Goal: Information Seeking & Learning: Find specific fact

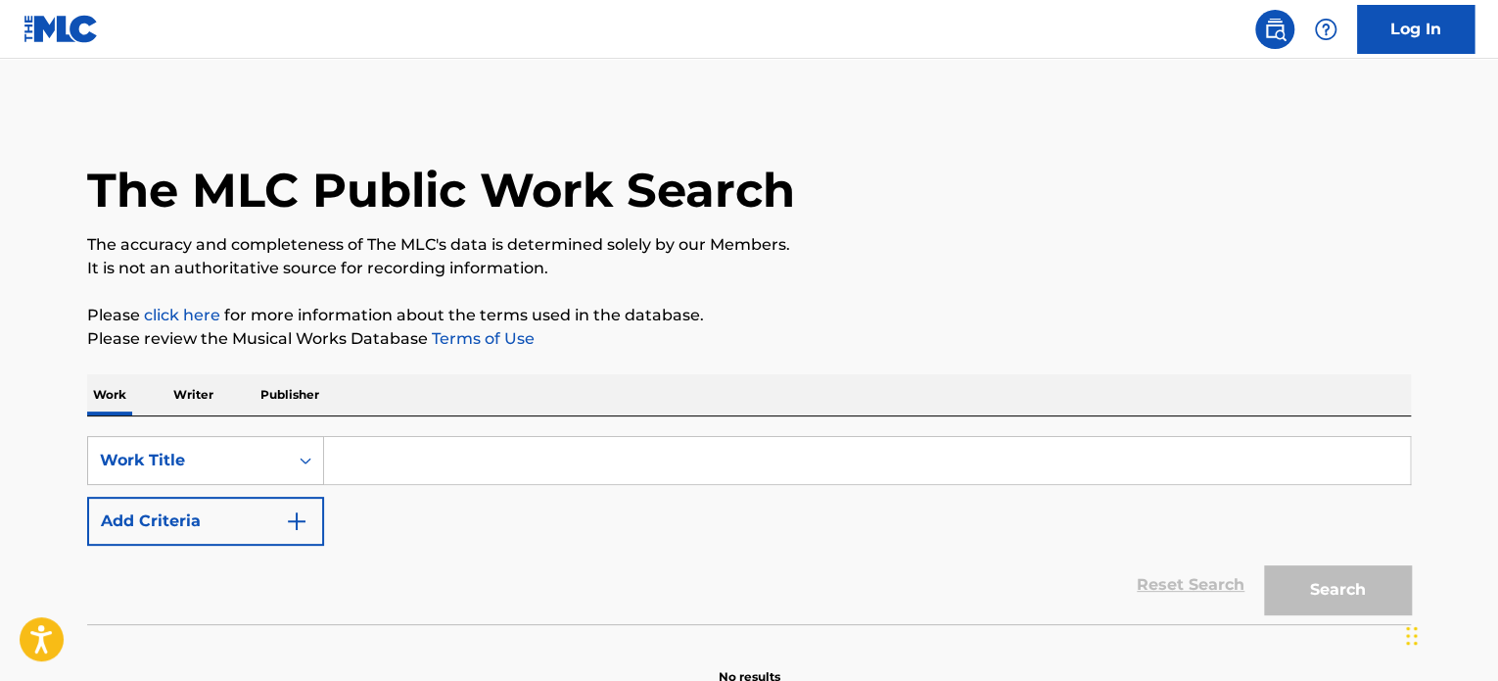
paste input "When Will My Life Begin"
click at [527, 462] on input "When Will My Life Begin" at bounding box center [867, 460] width 1086 height 47
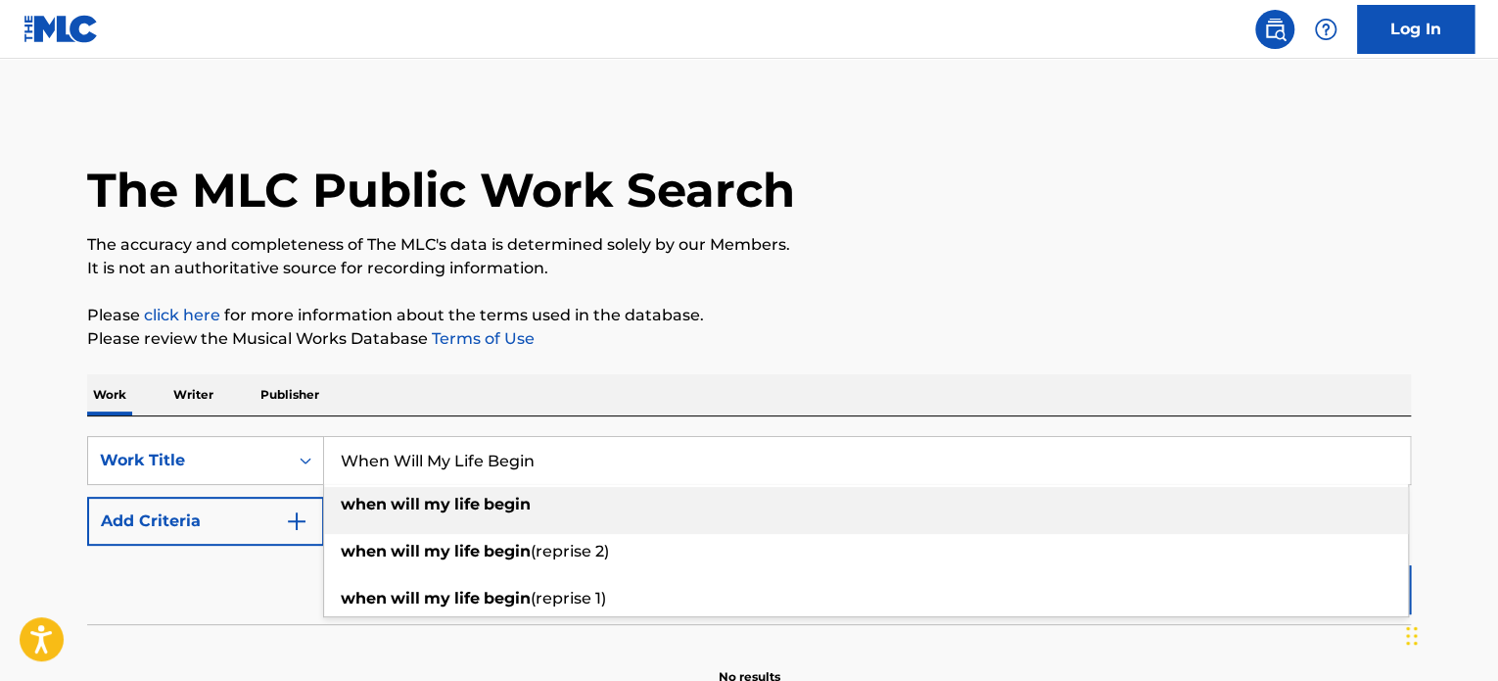
click at [658, 469] on input "When Will My Life Begin" at bounding box center [867, 460] width 1086 height 47
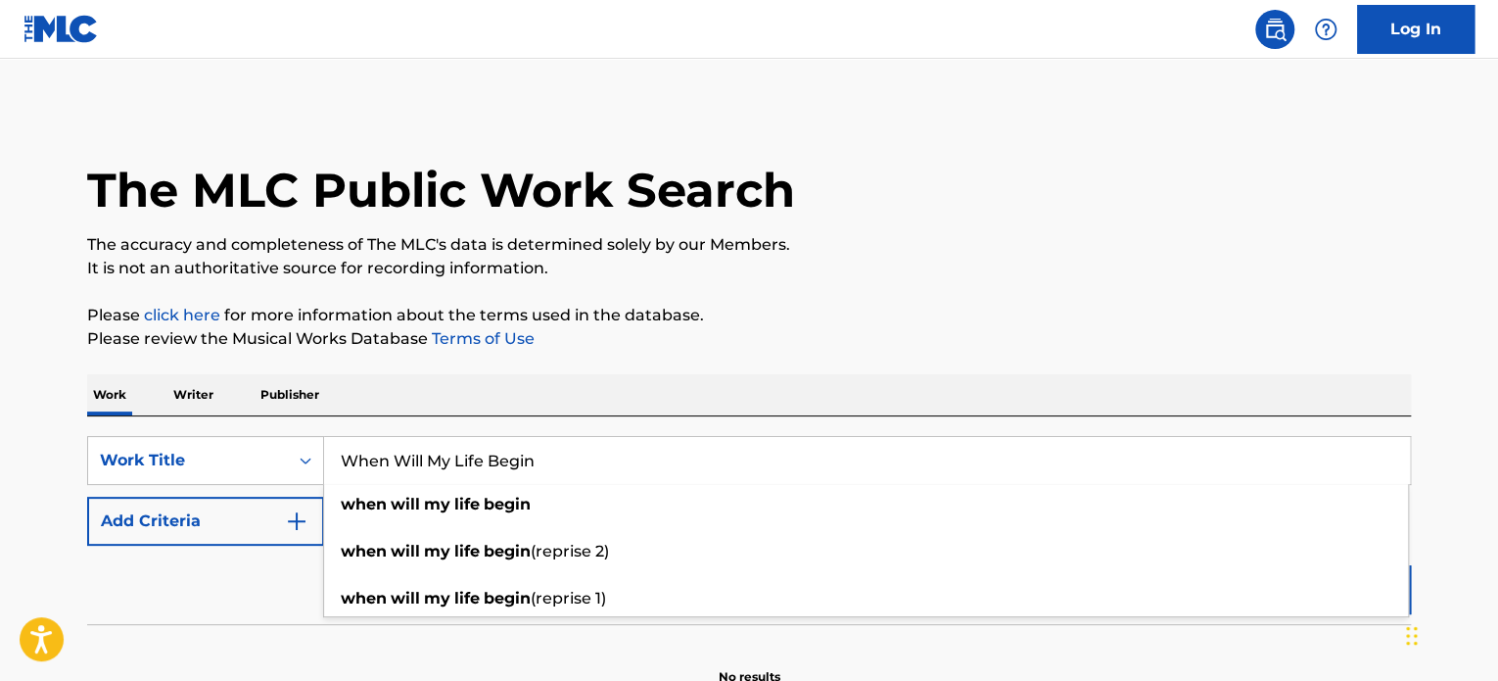
type input "When Will My Life Begin"
click at [1264, 565] on button "Search" at bounding box center [1337, 589] width 147 height 49
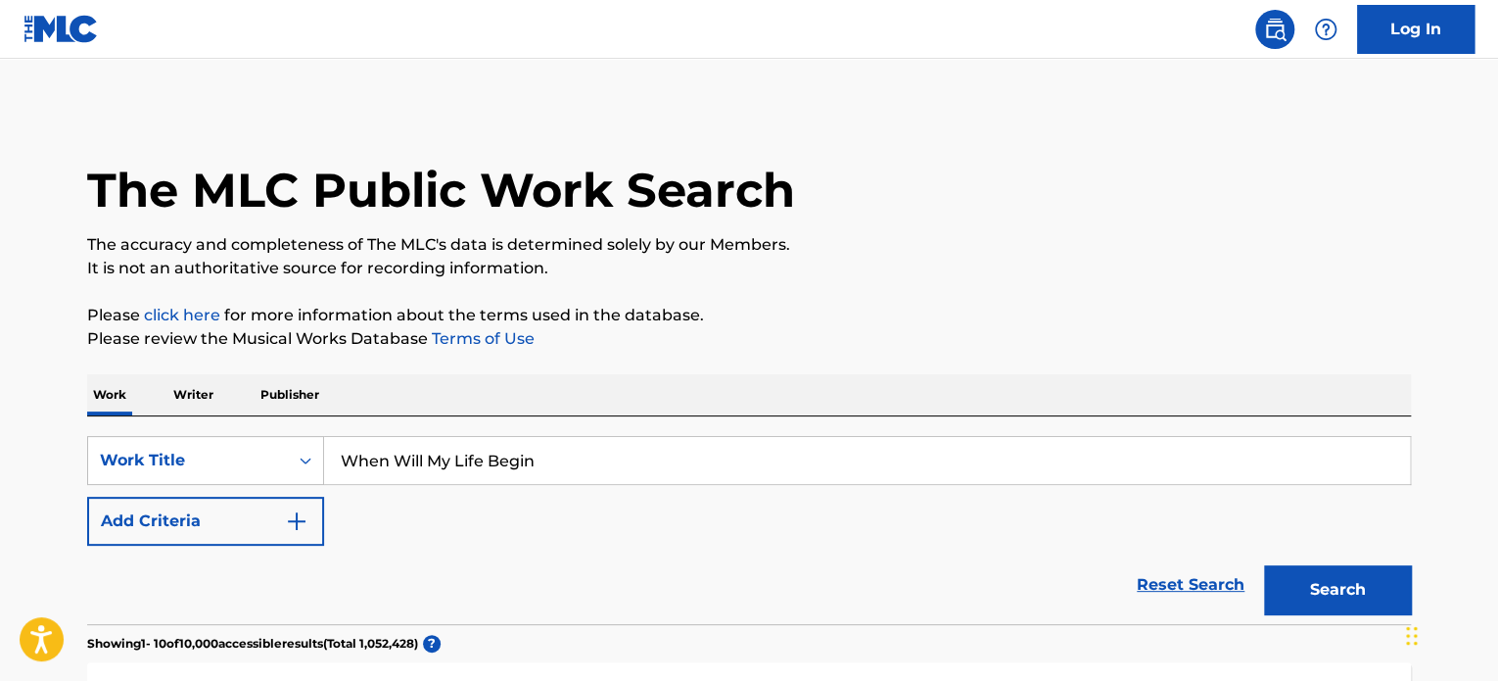
click at [145, 553] on div "Reset Search Search" at bounding box center [749, 584] width 1324 height 78
click at [168, 516] on button "Add Criteria" at bounding box center [205, 520] width 237 height 49
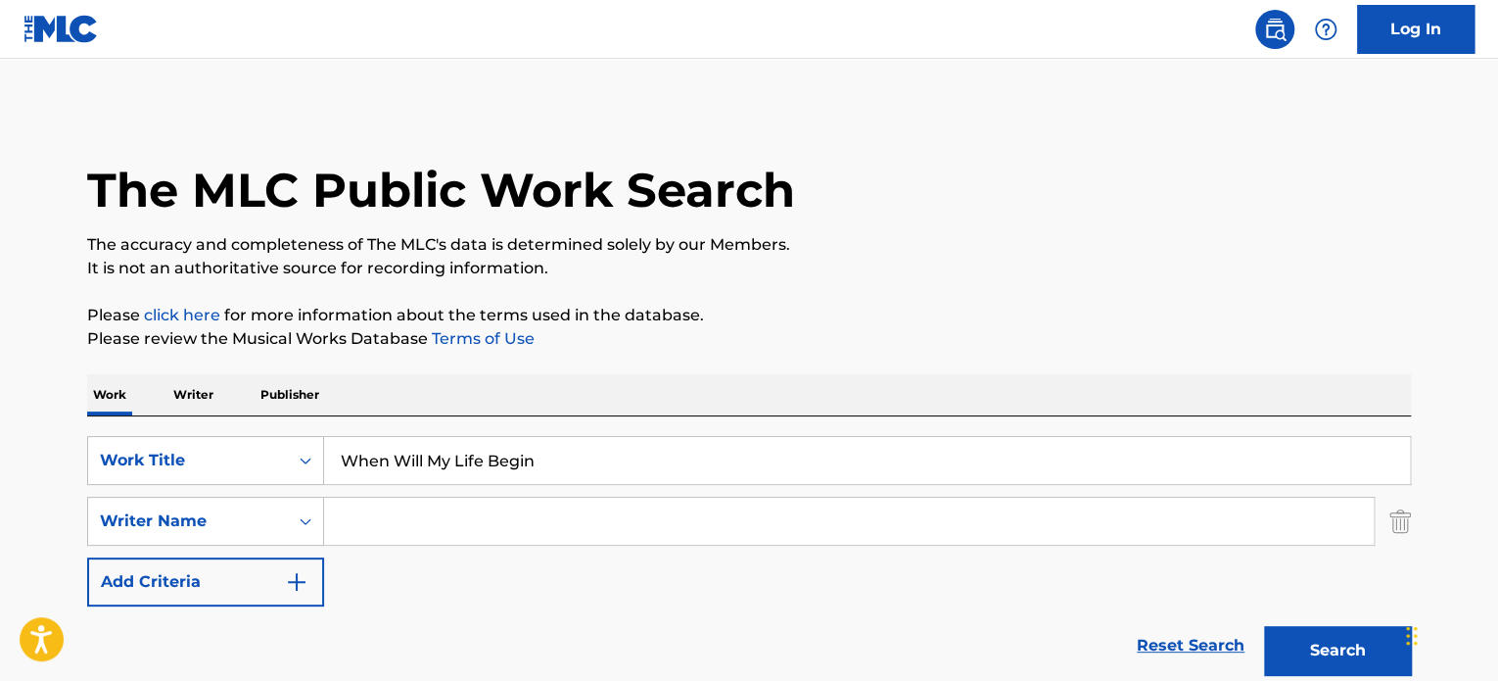
paste input "SLATER GLENN EVAN"
click at [573, 526] on input "SLATER GLENN EVAN" at bounding box center [849, 520] width 1050 height 47
type input "SLATER GLENN EVAN"
click at [1306, 643] on button "Search" at bounding box center [1337, 650] width 147 height 49
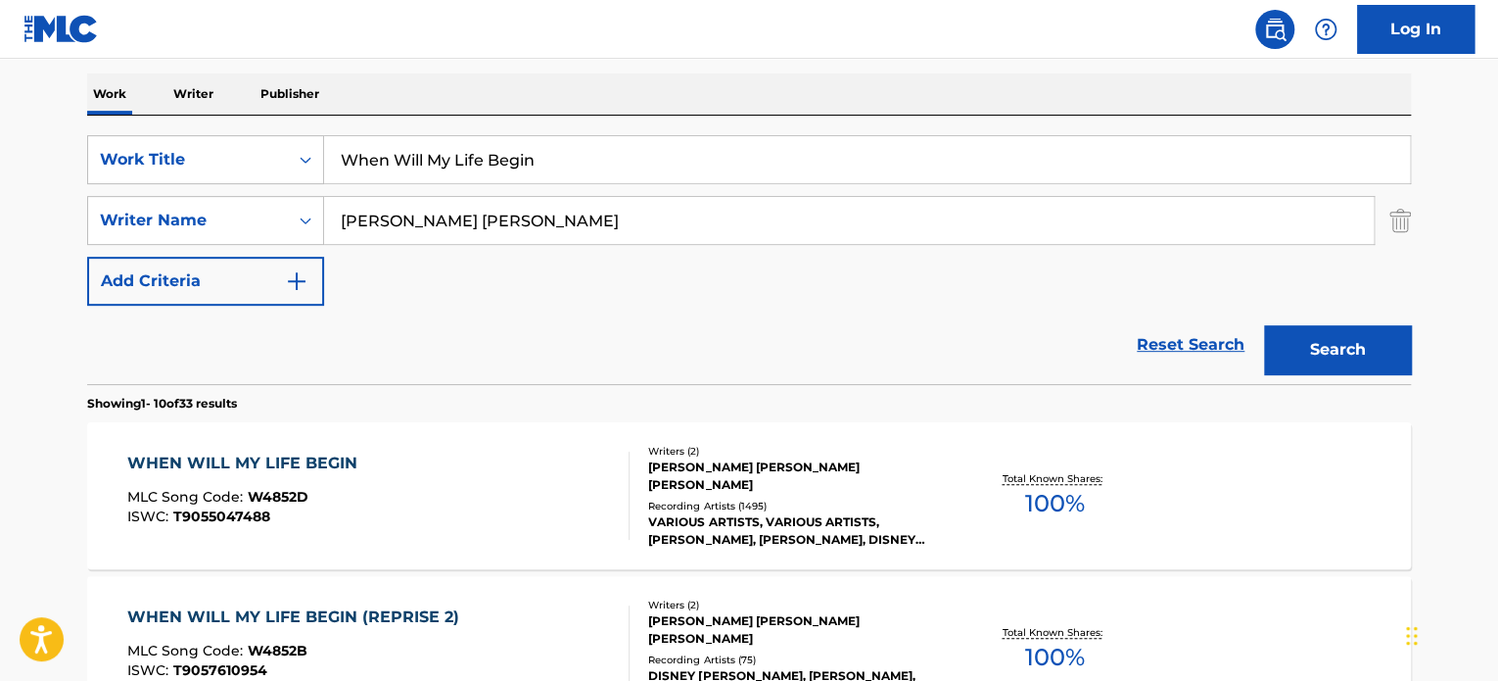
scroll to position [330, 0]
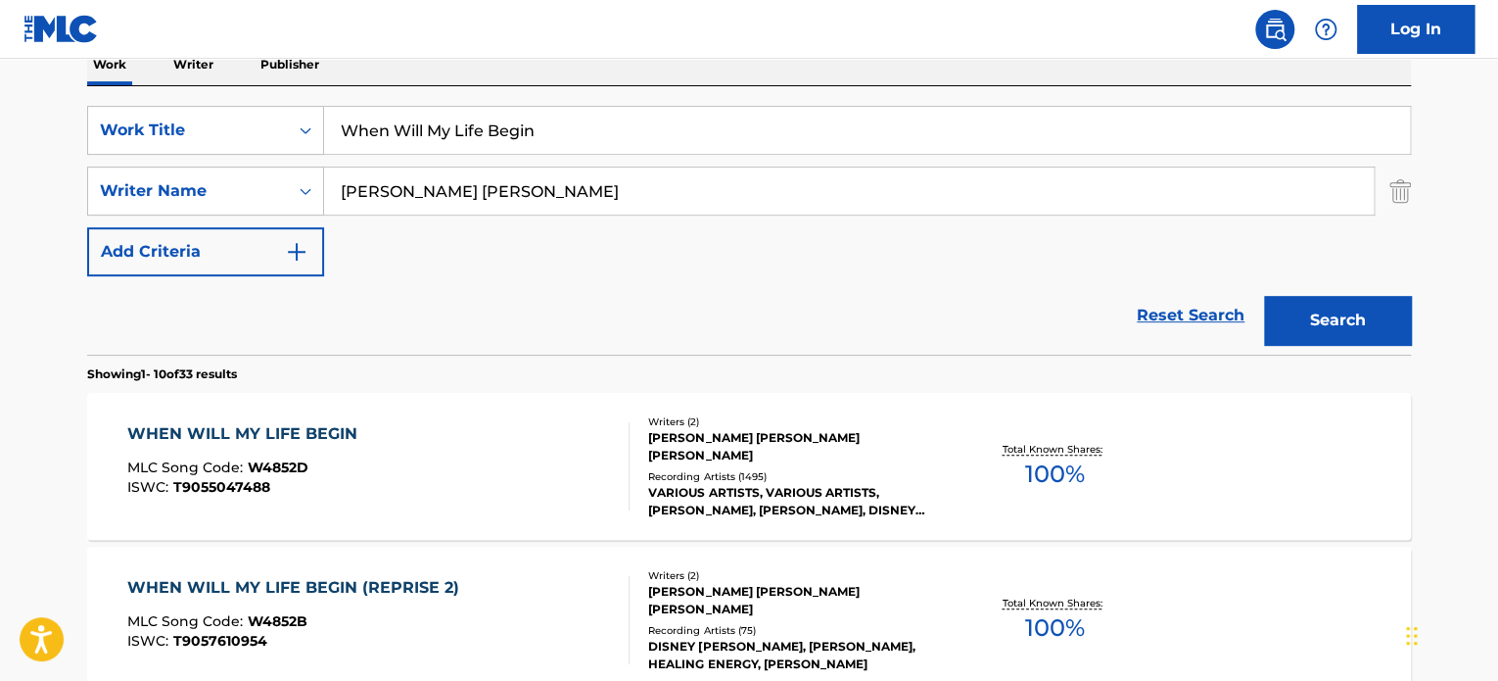
click at [856, 429] on div "Writers ( 2 )" at bounding box center [796, 421] width 296 height 15
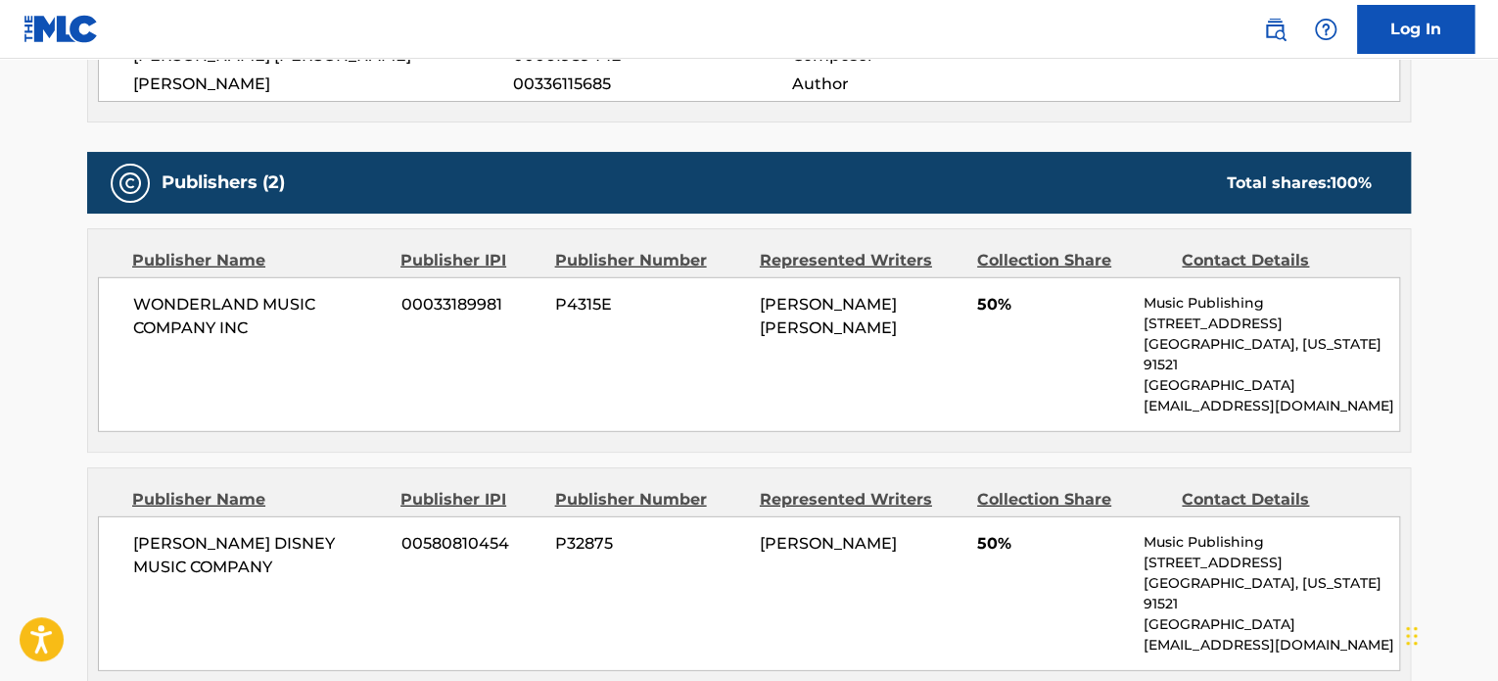
scroll to position [2350, 0]
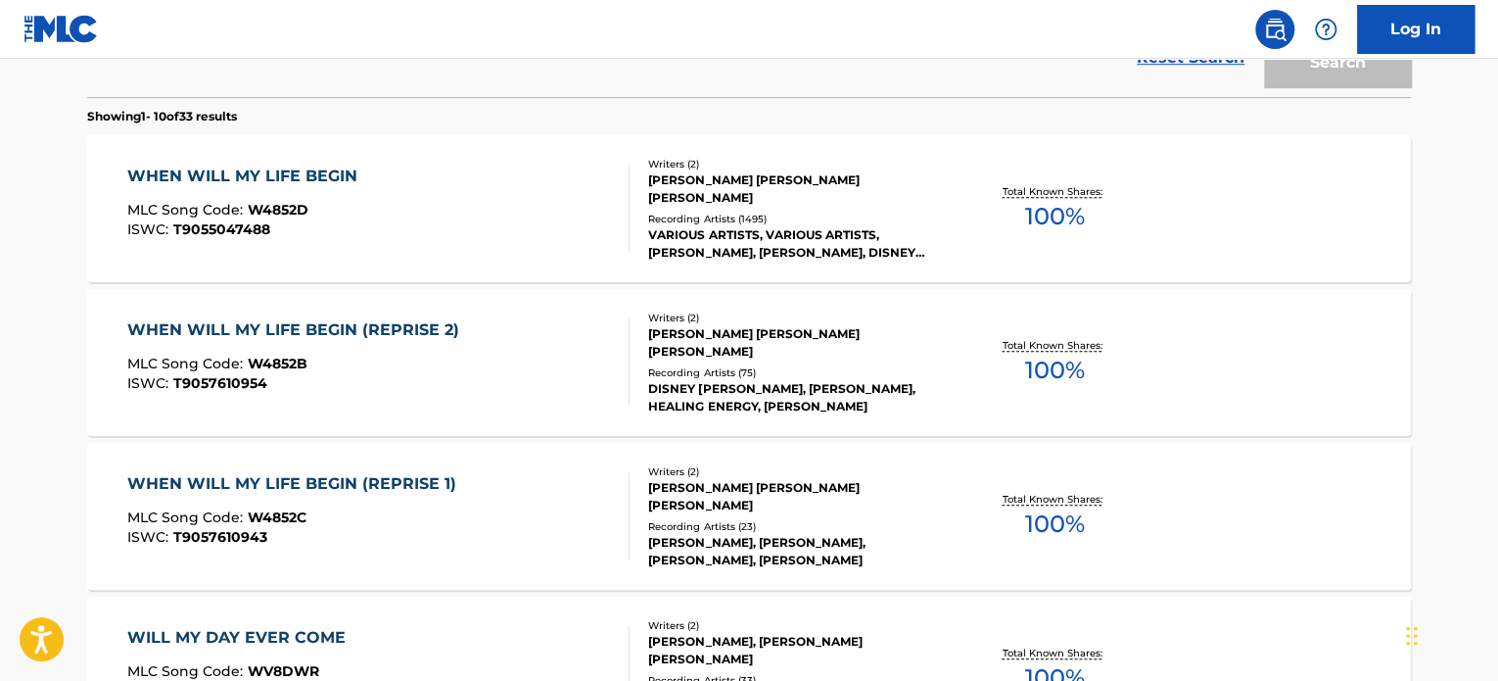
scroll to position [330, 0]
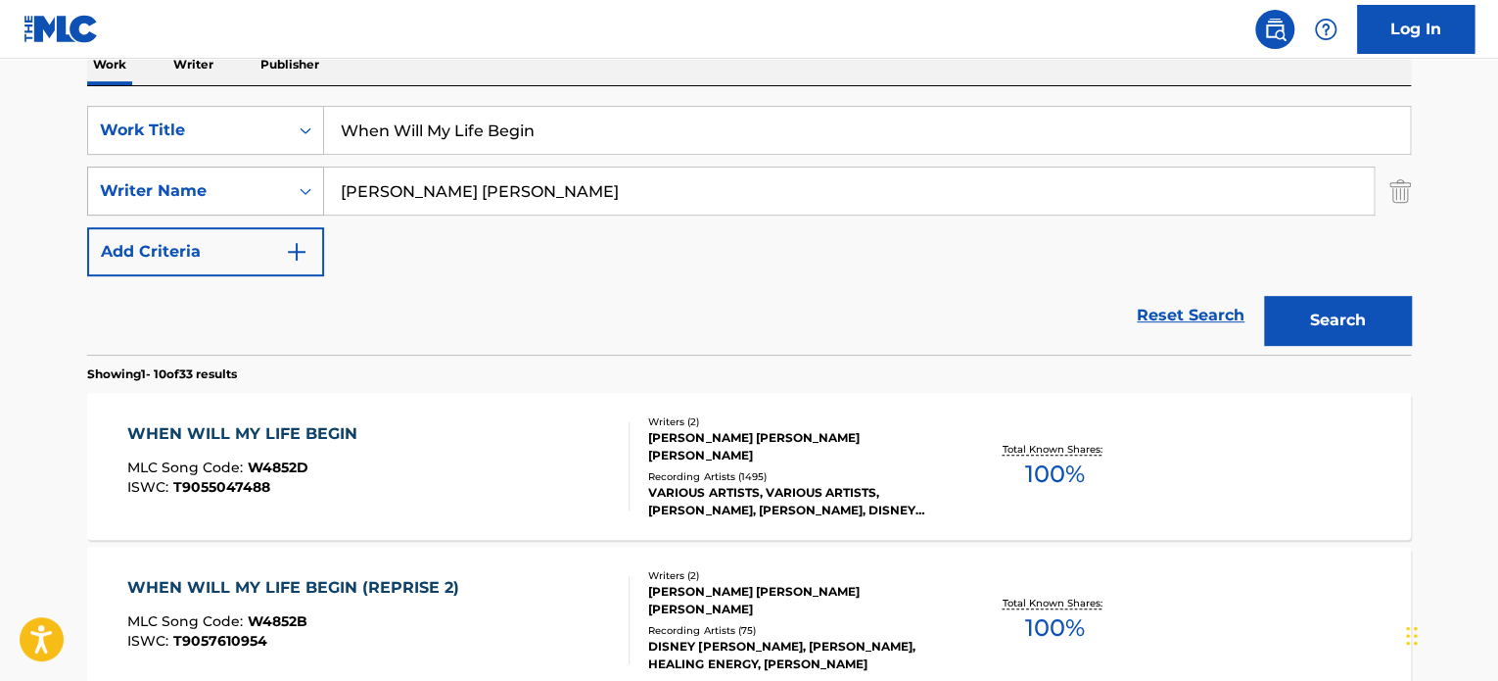
drag, startPoint x: 576, startPoint y: 185, endPoint x: 255, endPoint y: 167, distance: 321.7
click at [251, 167] on div "SearchWithCriteria070526cb-1dd0-4535-a3c4-4762b5b9b71a Writer Name SLATER GLENN…" at bounding box center [749, 190] width 1324 height 49
paste input "HOLM-NIELSEN MORTE"
type input "HOLM-NIELSEN MORTEN"
drag, startPoint x: 1418, startPoint y: 338, endPoint x: 1399, endPoint y: 323, distance: 23.7
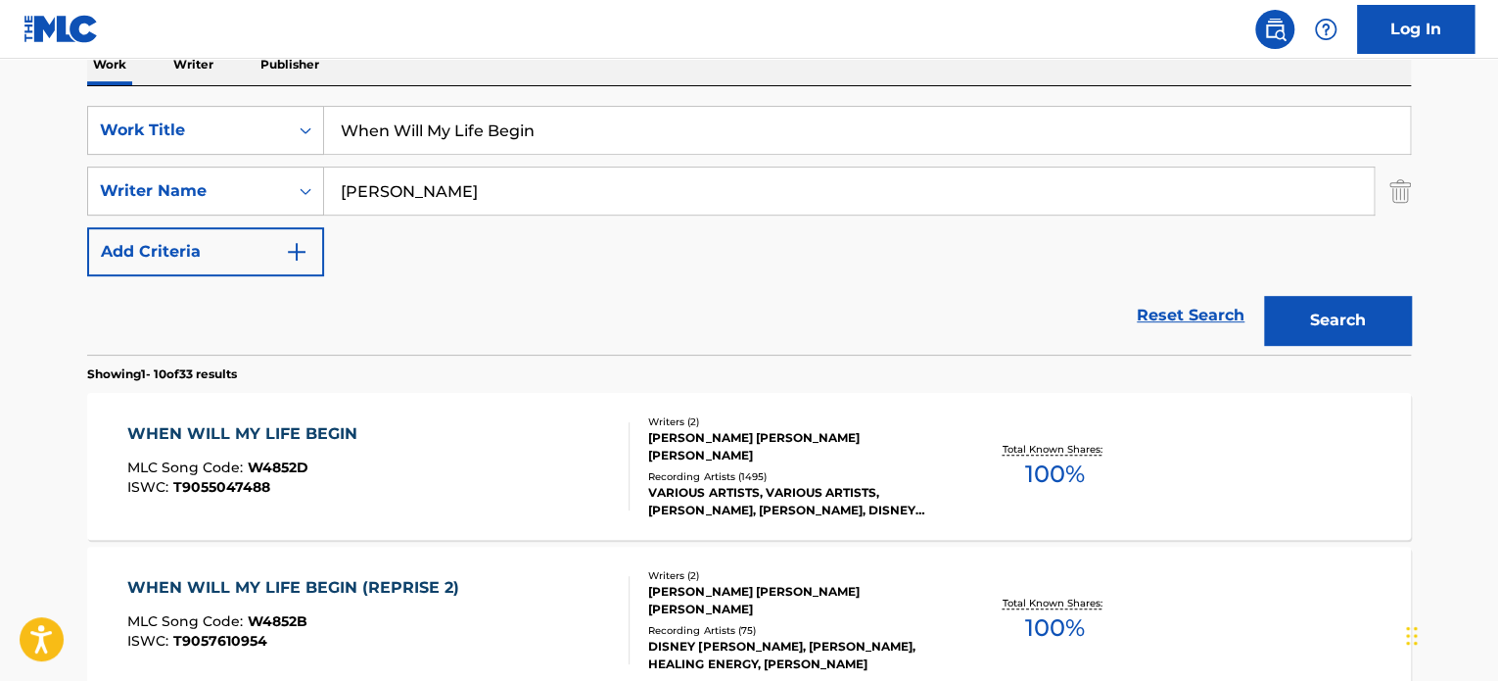
click at [1387, 317] on button "Search" at bounding box center [1337, 320] width 147 height 49
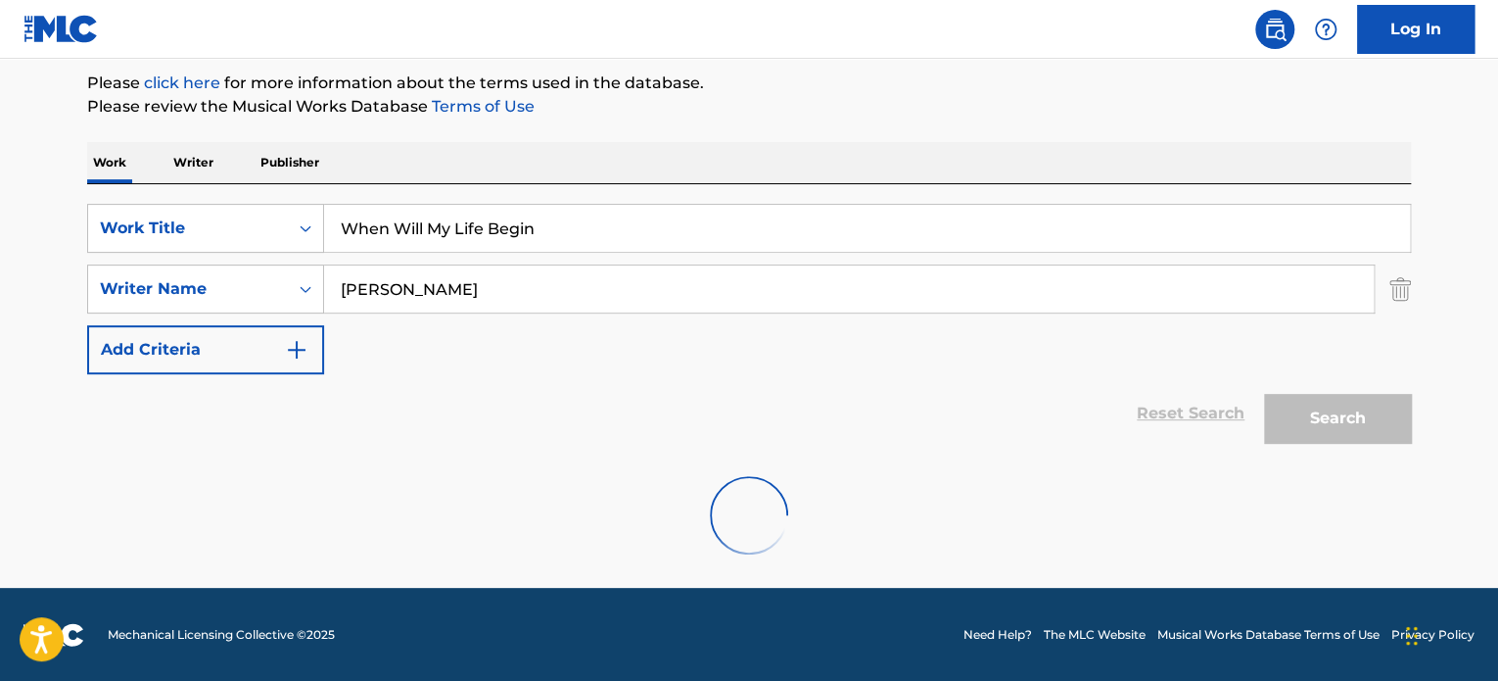
scroll to position [168, 0]
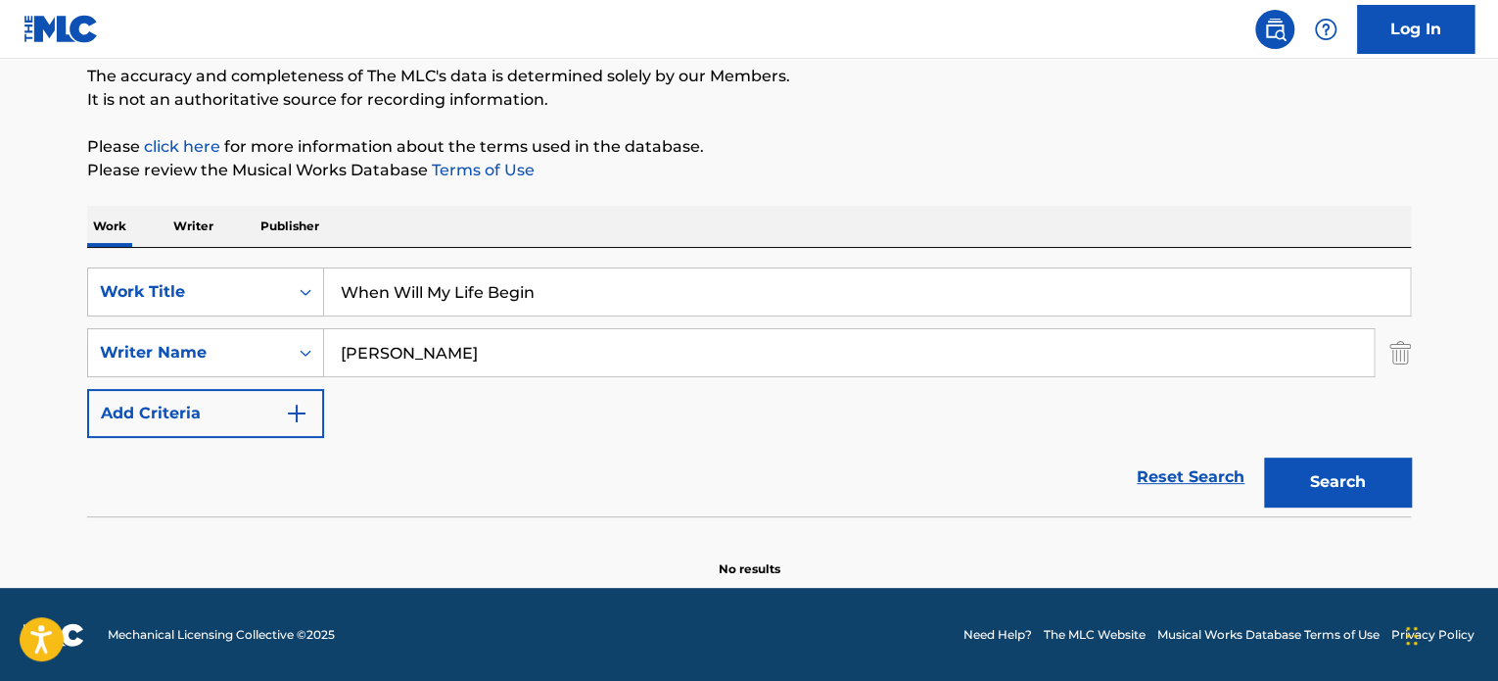
click at [409, 293] on input "When Will My Life Begin" at bounding box center [867, 291] width 1086 height 47
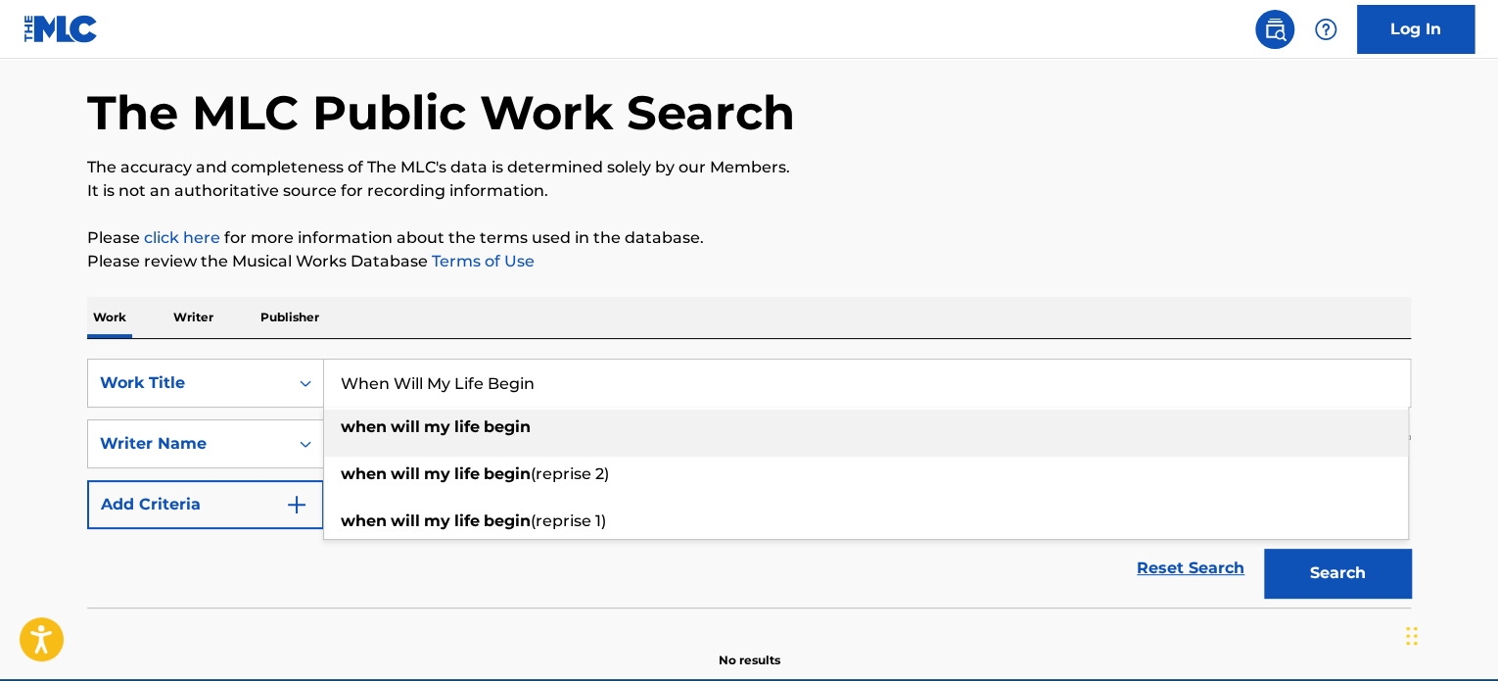
scroll to position [0, 0]
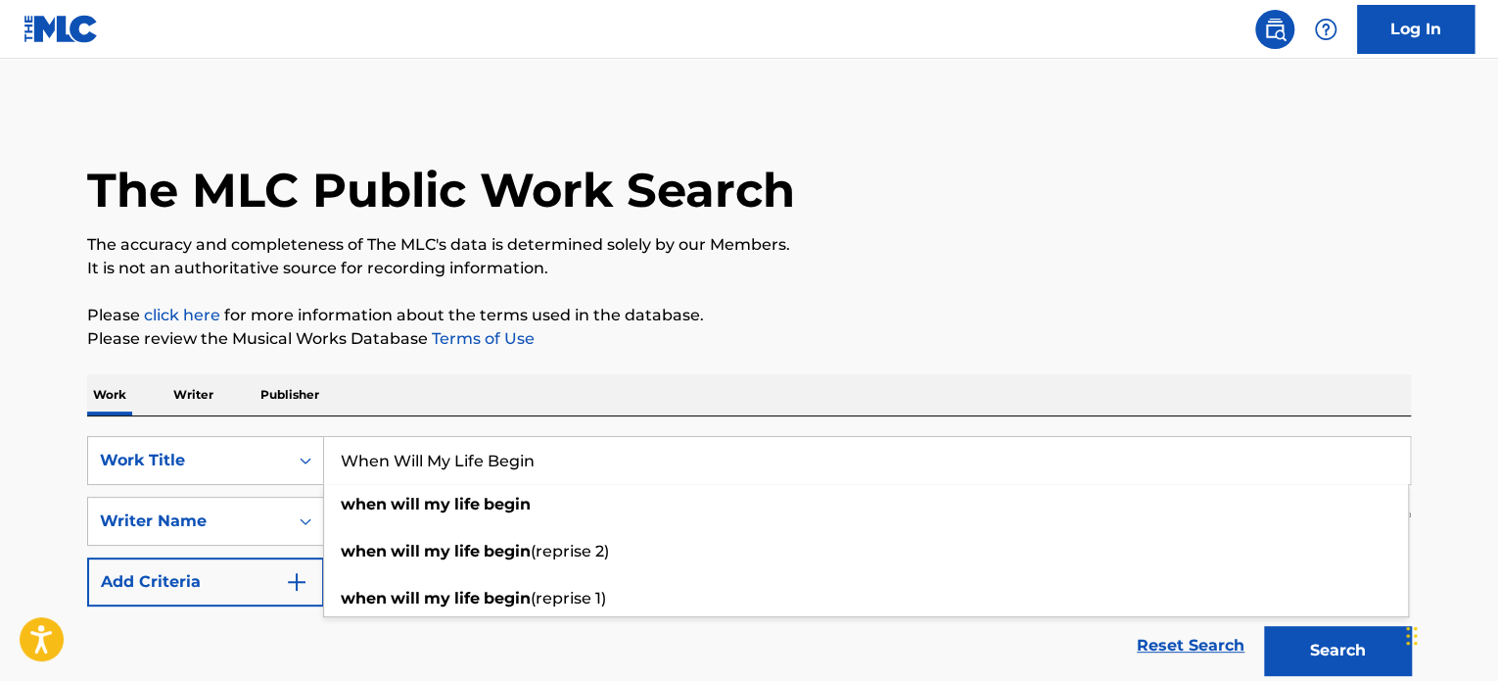
click at [470, 461] on input "When Will My Life Begin" at bounding box center [867, 460] width 1086 height 47
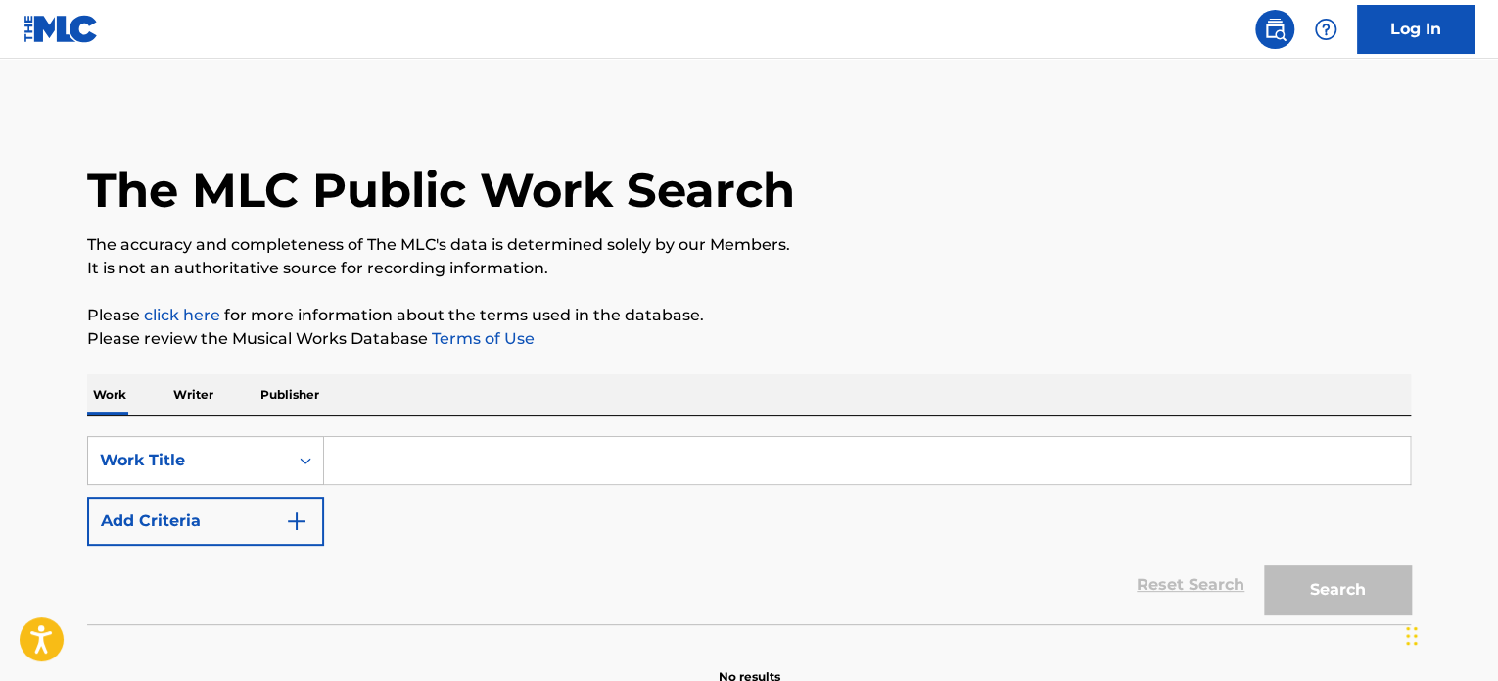
paste input "I'VE GOT A DREAM"
click at [623, 462] on input "I'VE GOT A DREAM" at bounding box center [867, 460] width 1086 height 47
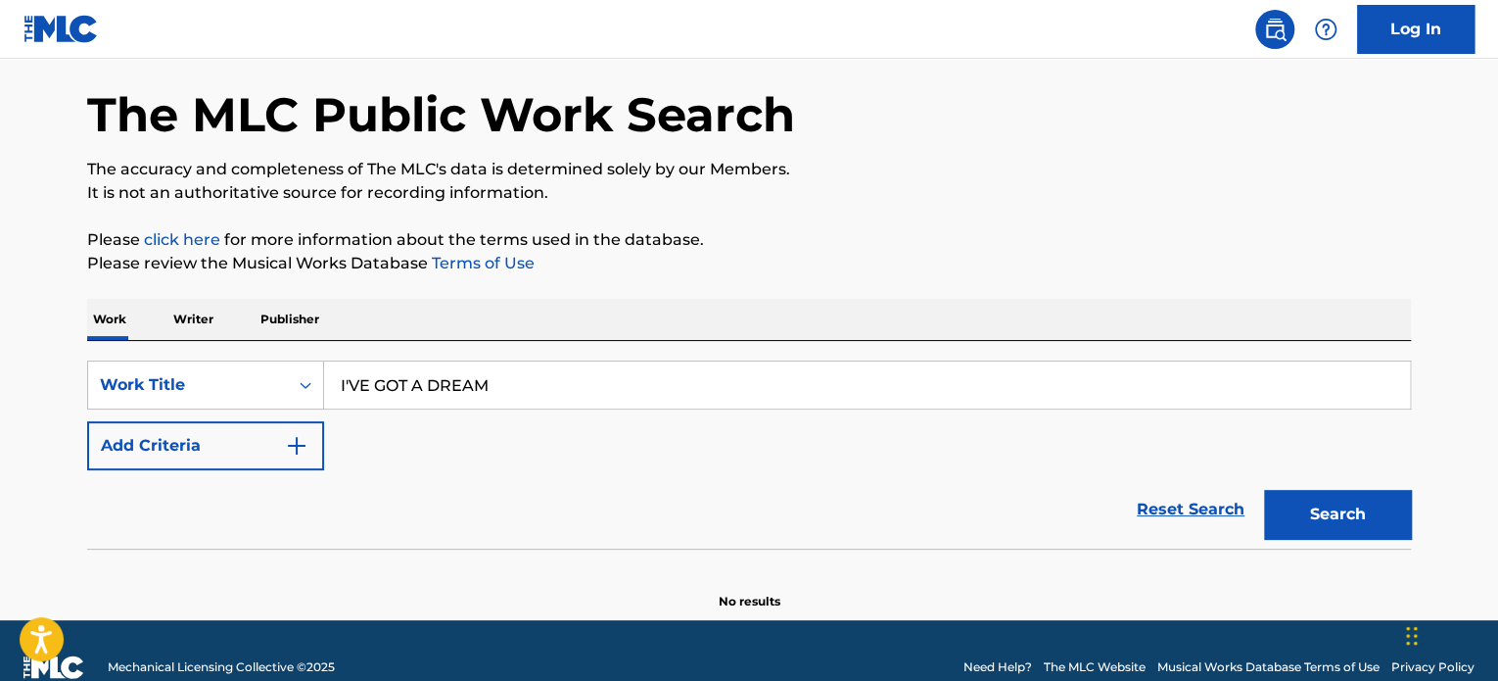
scroll to position [108, 0]
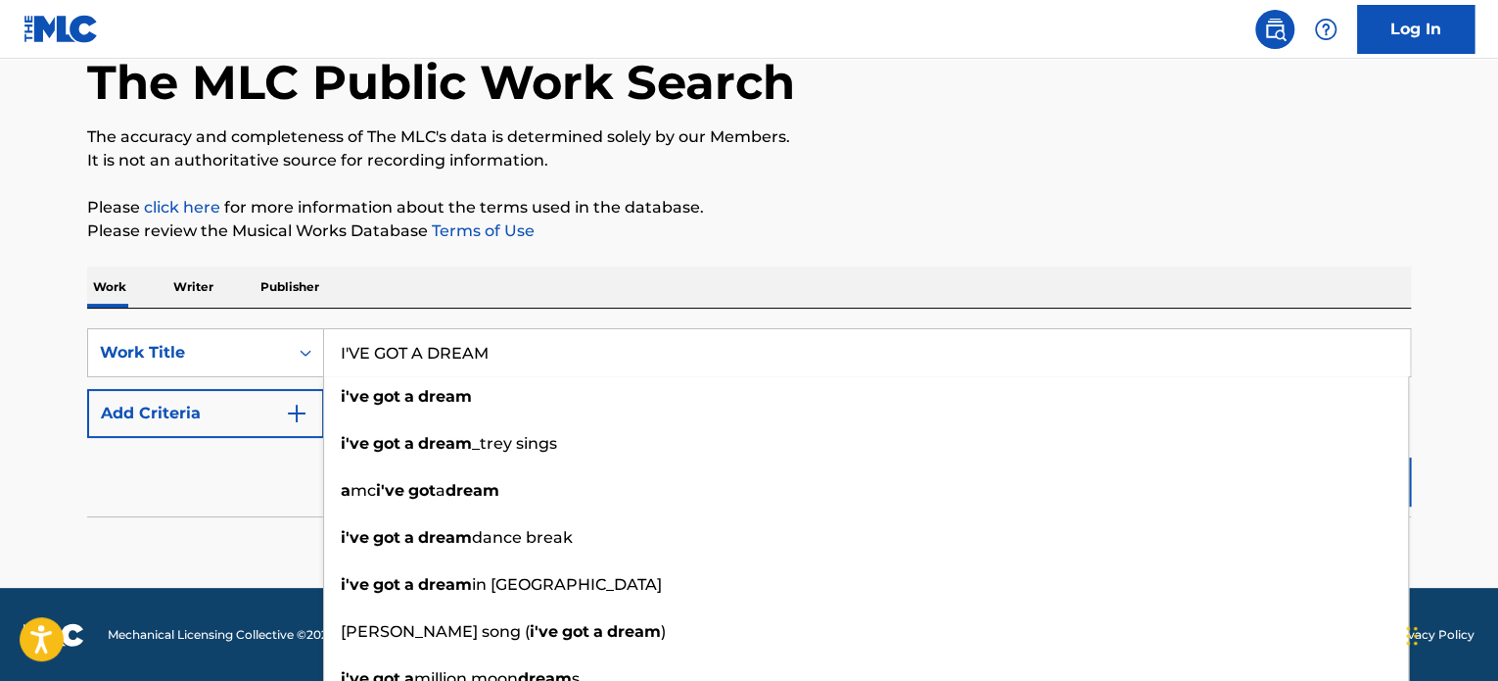
type input "I'VE GOT A DREAM"
drag, startPoint x: 794, startPoint y: 269, endPoint x: 732, endPoint y: 301, distance: 69.2
click at [794, 269] on div "Work Writer Publisher" at bounding box center [749, 286] width 1324 height 41
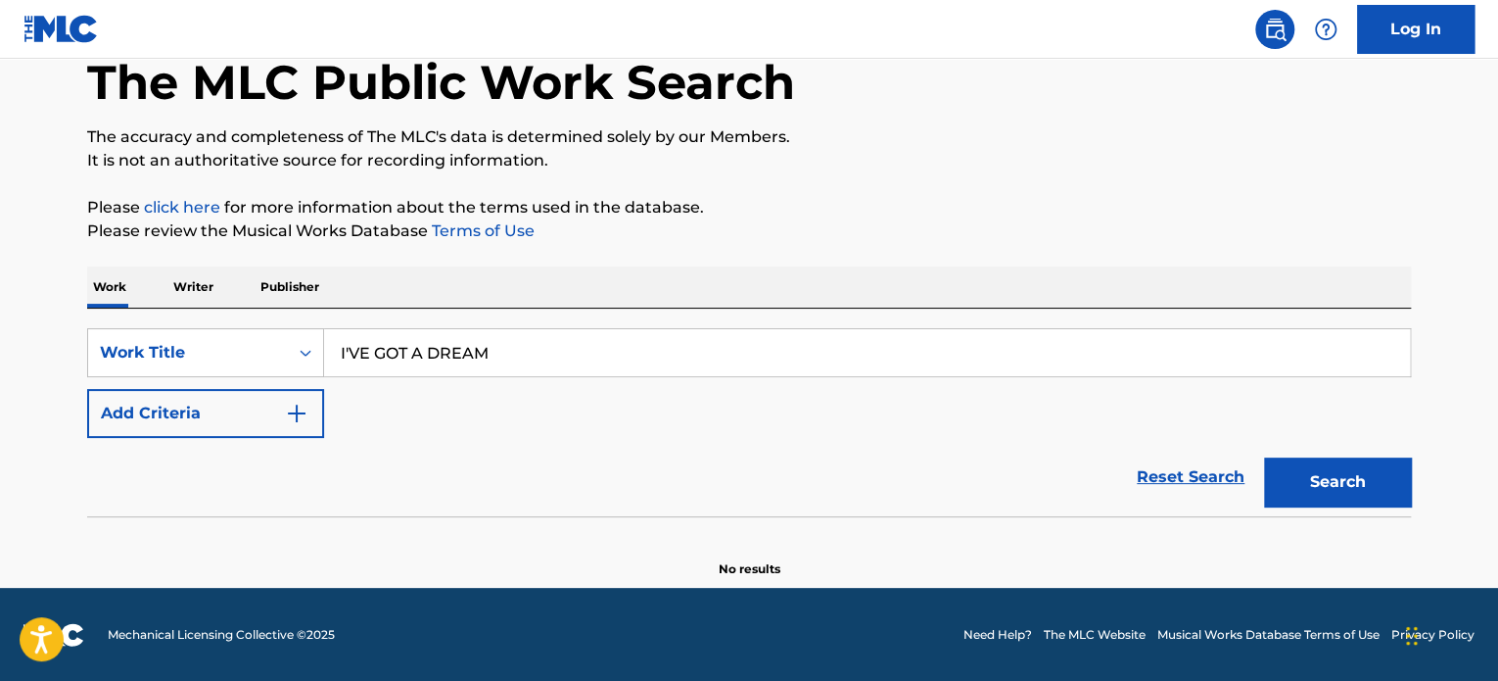
click at [172, 417] on button "Add Criteria" at bounding box center [205, 413] width 237 height 49
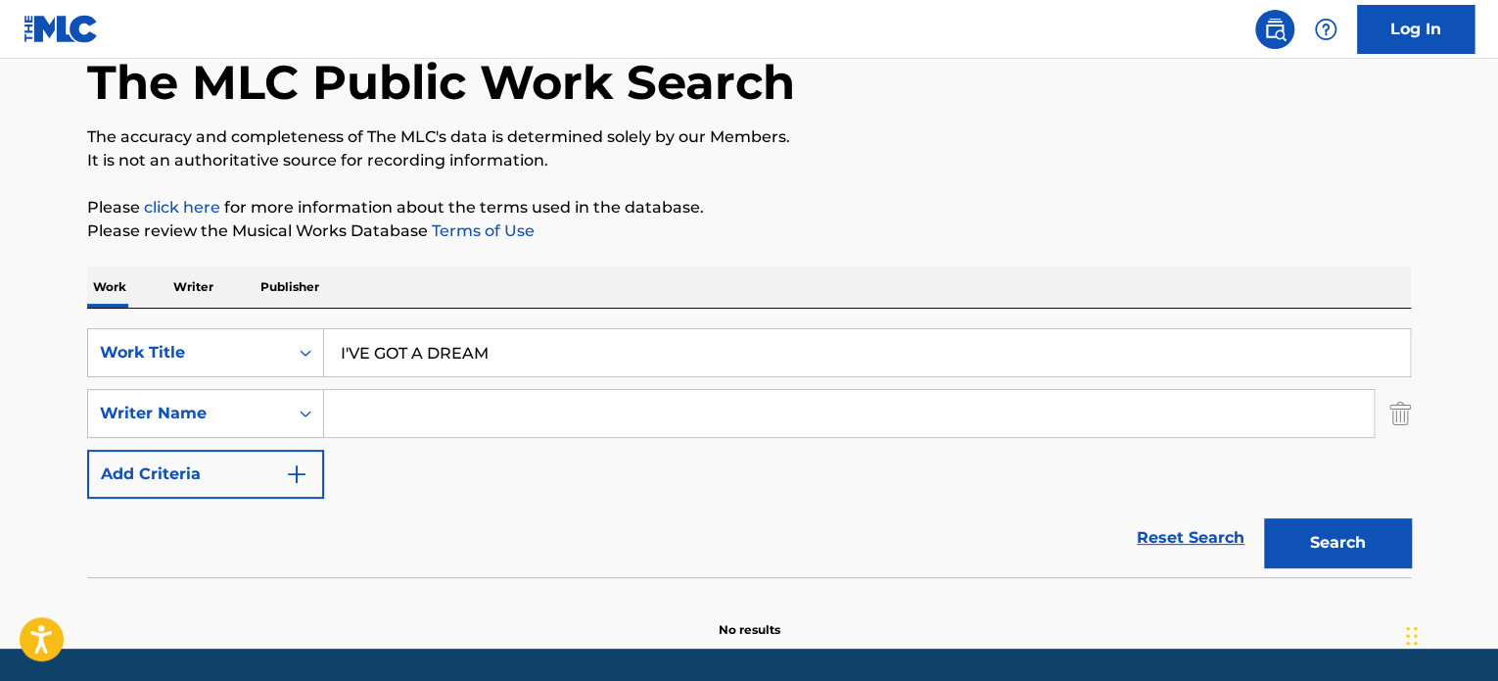
click at [443, 431] on input "Search Form" at bounding box center [849, 413] width 1050 height 47
paste input "[PERSON_NAME]"
type input "[PERSON_NAME]"
click at [1371, 539] on button "Search" at bounding box center [1337, 542] width 147 height 49
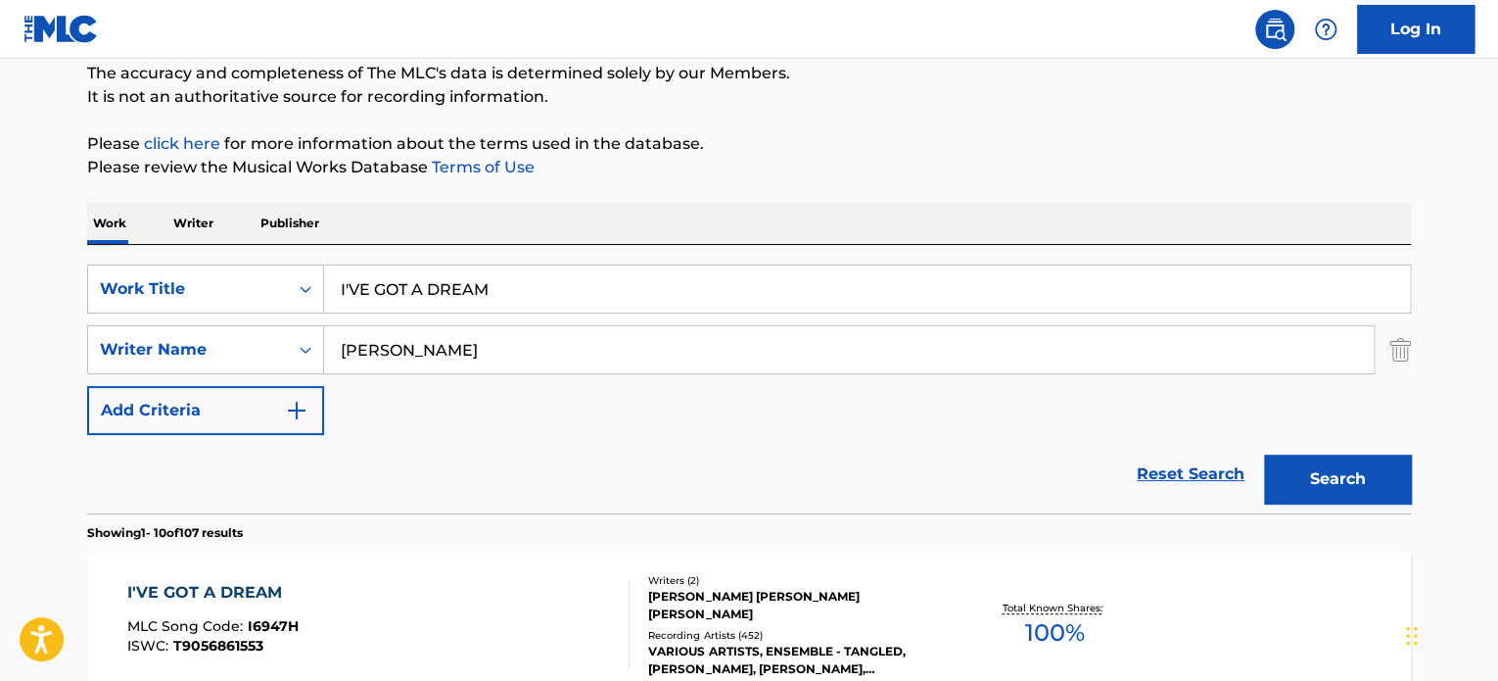
scroll to position [206, 0]
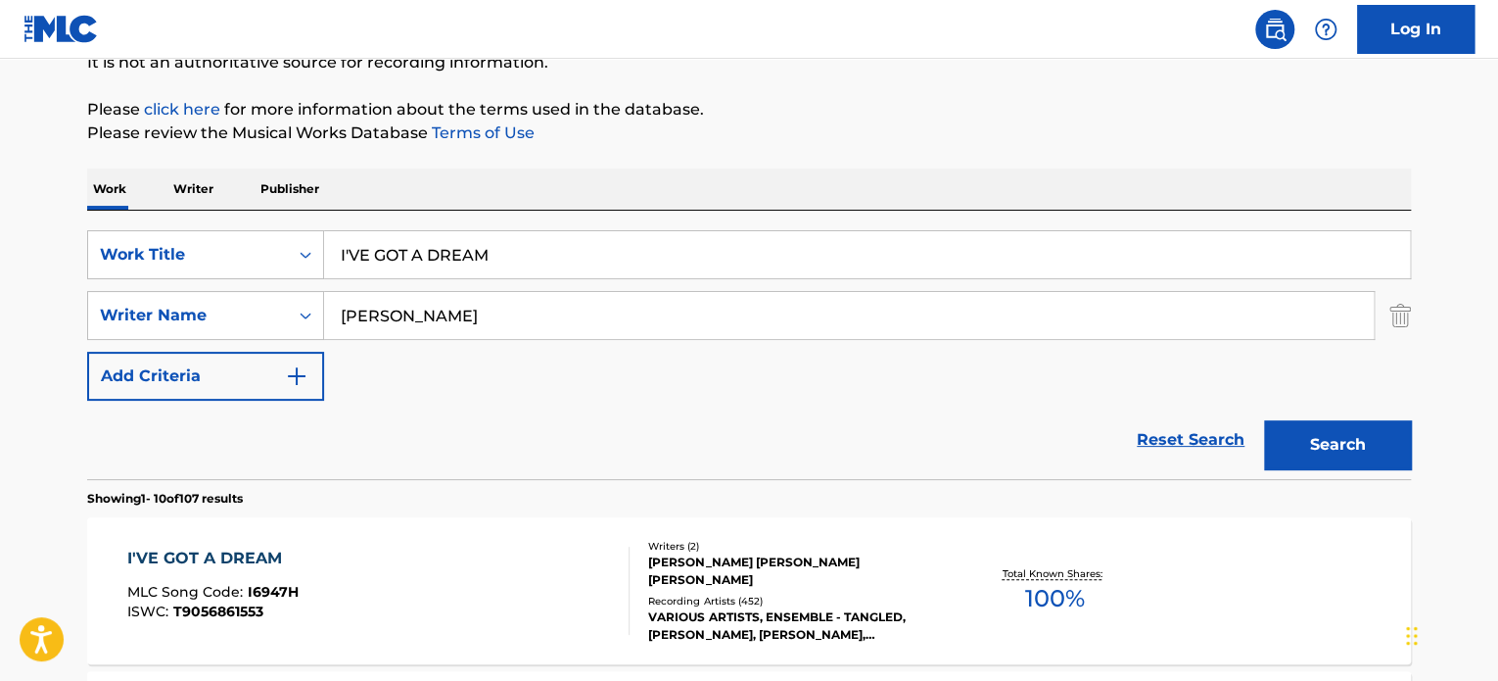
click at [514, 582] on div "I'VE GOT A DREAM MLC Song Code : I6947H ISWC : T9056861553" at bounding box center [378, 590] width 503 height 88
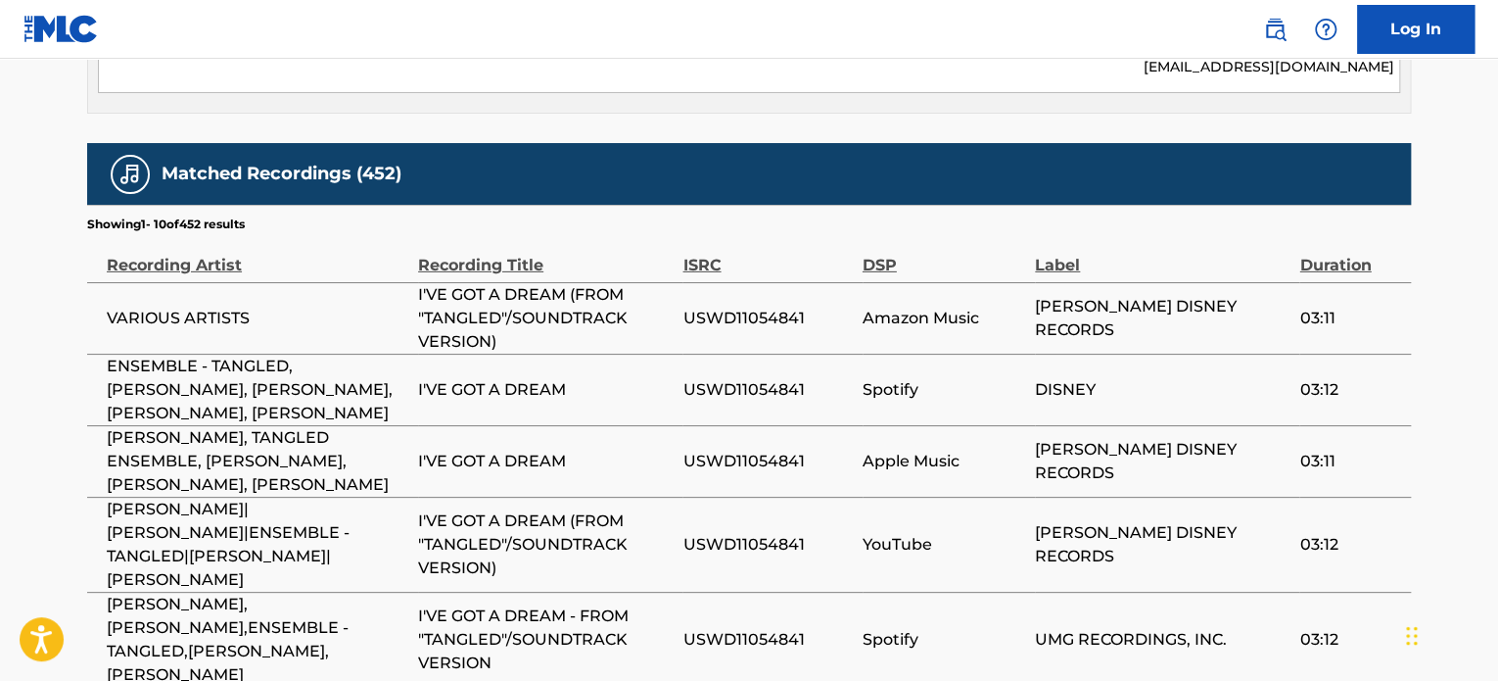
scroll to position [2876, 0]
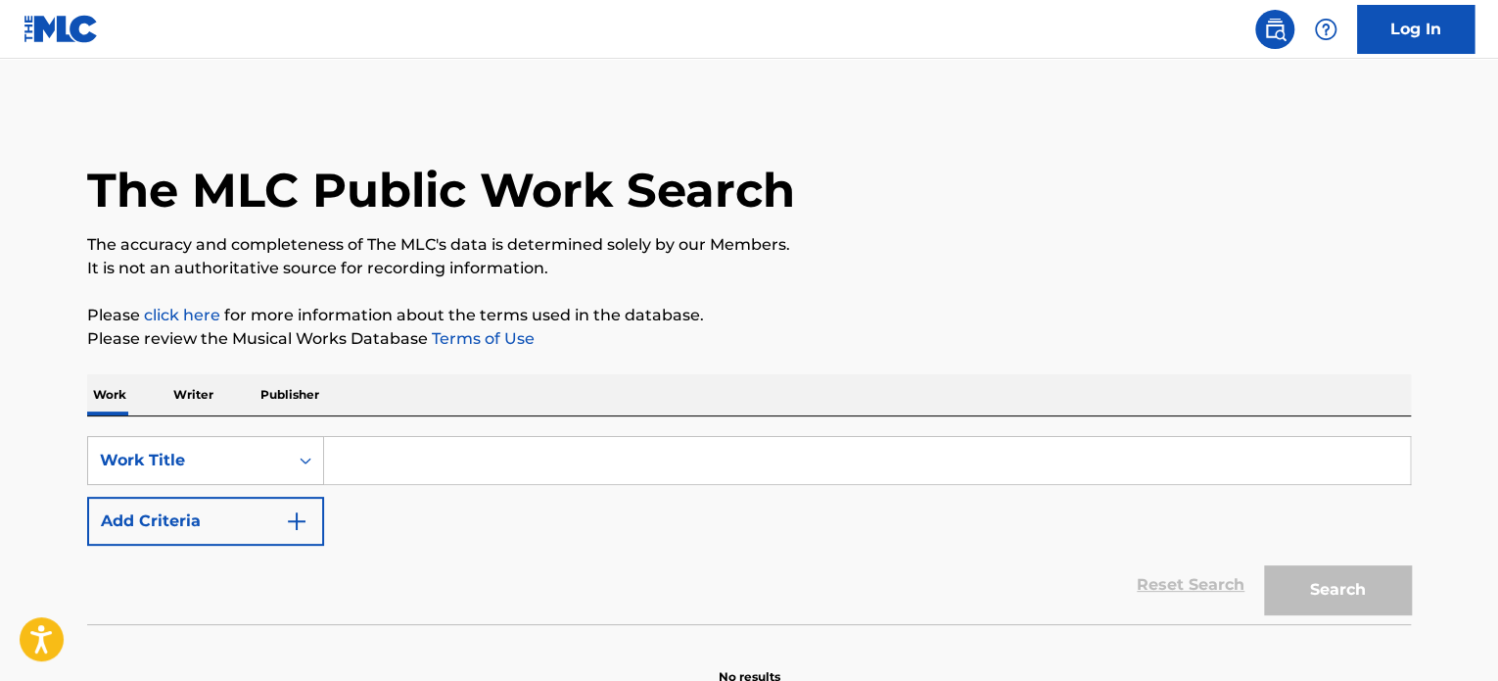
click at [407, 447] on input "Search Form" at bounding box center [867, 460] width 1086 height 47
paste input "Old Secrets Andrew Morgan Smith"
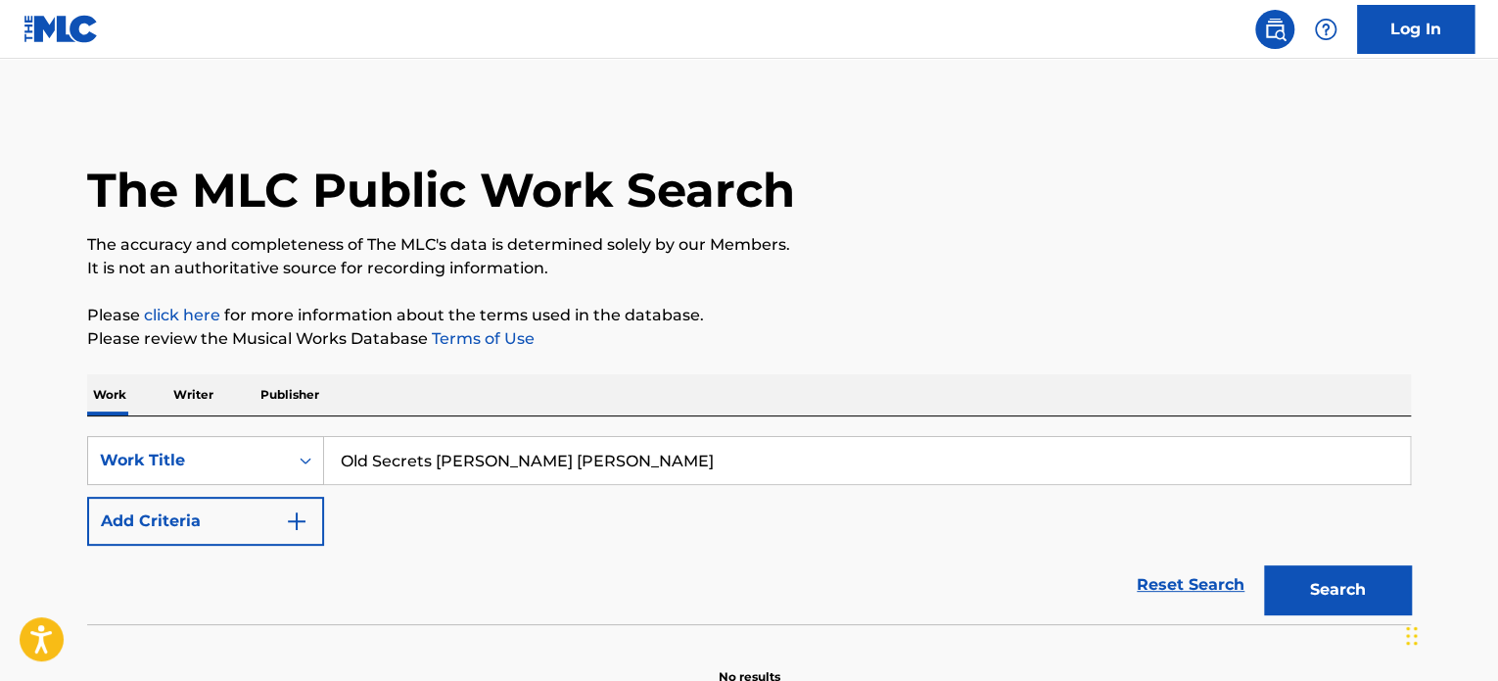
drag, startPoint x: 508, startPoint y: 435, endPoint x: 434, endPoint y: 453, distance: 76.7
click at [434, 453] on input "Old Secrets Andrew Morgan Smith" at bounding box center [867, 460] width 1086 height 47
type input "Old Secrets Andrew Morgan Smith"
click at [213, 505] on button "Add Criteria" at bounding box center [205, 520] width 237 height 49
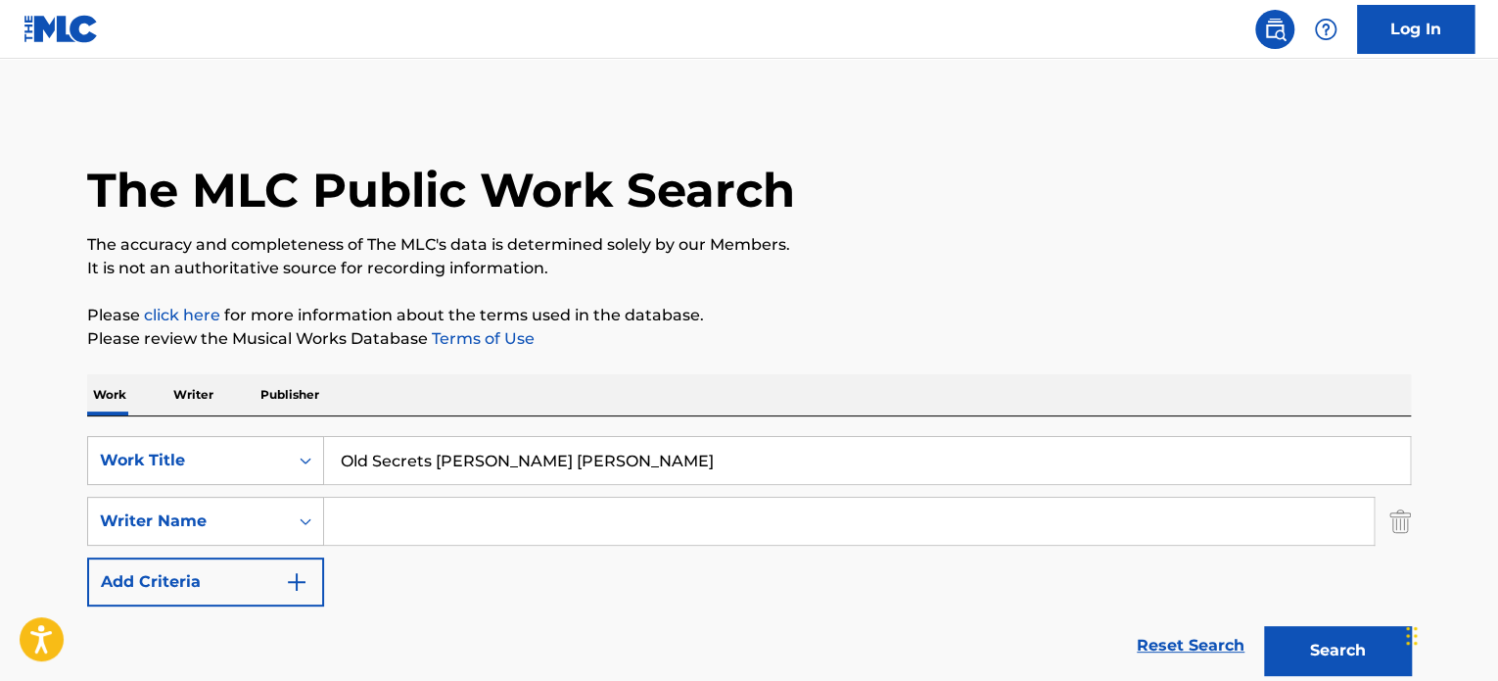
paste input "Andrew Morgan Smith"
click at [427, 523] on input "Andrew Morgan Smith" at bounding box center [849, 520] width 1050 height 47
type input "Andrew Morgan Smith"
drag, startPoint x: 638, startPoint y: 462, endPoint x: 439, endPoint y: 461, distance: 199.8
click at [439, 461] on input "Old Secrets Andrew Morgan Smith" at bounding box center [867, 460] width 1086 height 47
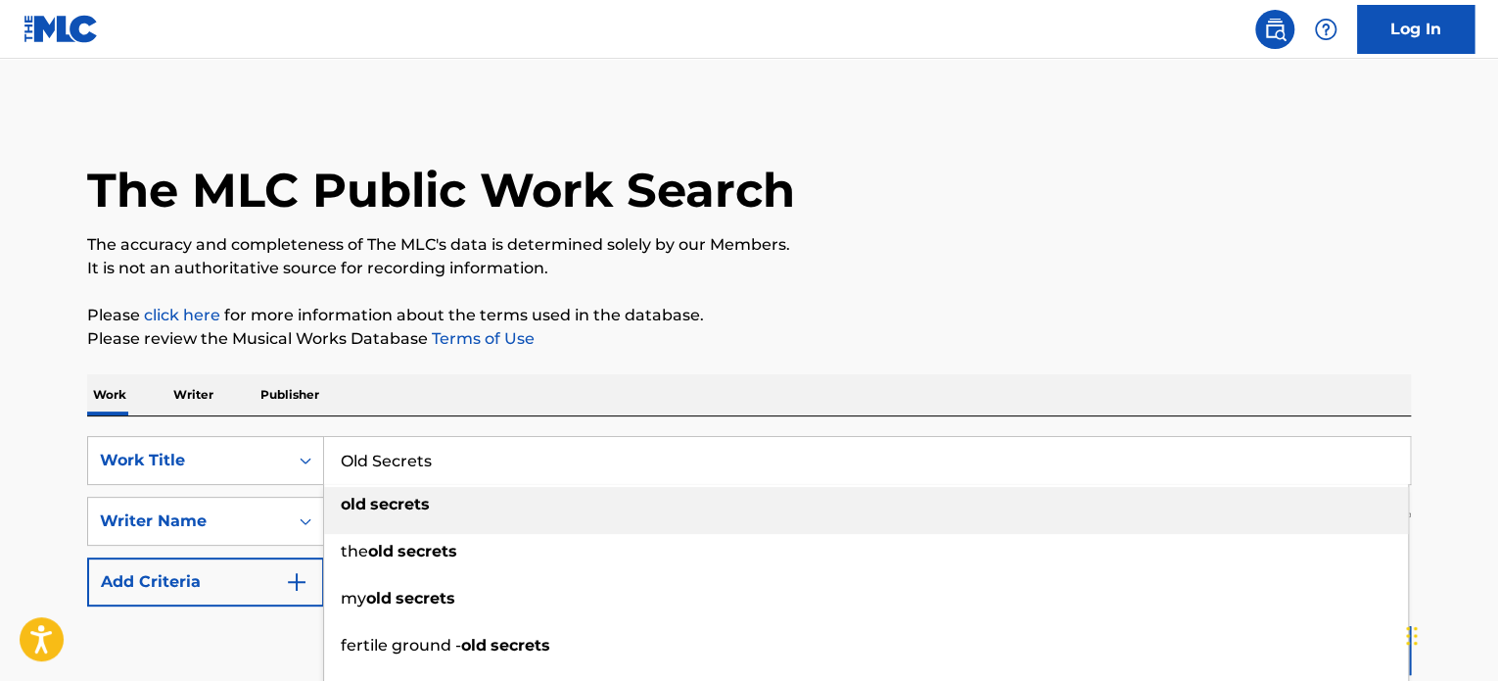
type input "Old Secrets"
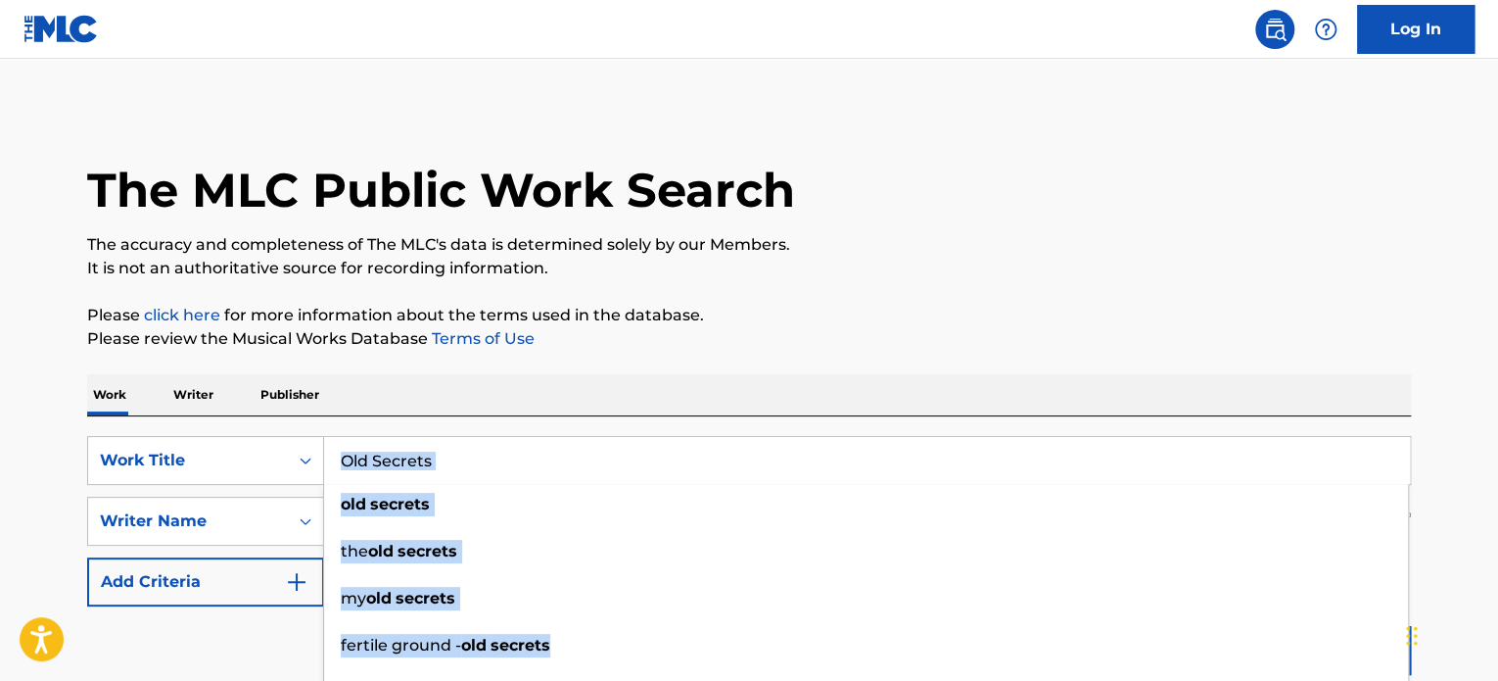
drag, startPoint x: 1352, startPoint y: 649, endPoint x: 972, endPoint y: 371, distance: 470.8
click at [908, 437] on div "Old Secrets old secrets the old secrets my old secrets fertile ground - old sec…" at bounding box center [867, 460] width 1086 height 47
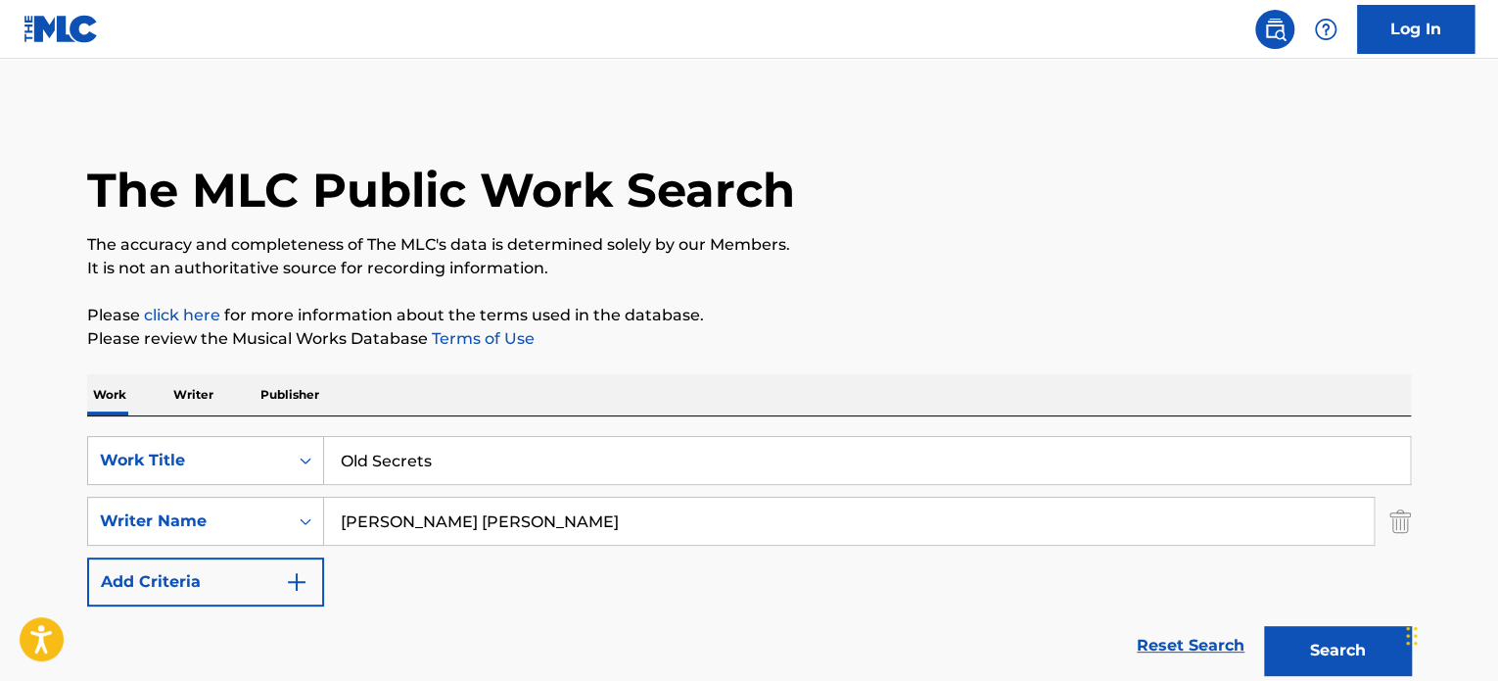
click at [1059, 346] on p "Please review the Musical Works Database Terms of Use" at bounding box center [749, 339] width 1324 height 24
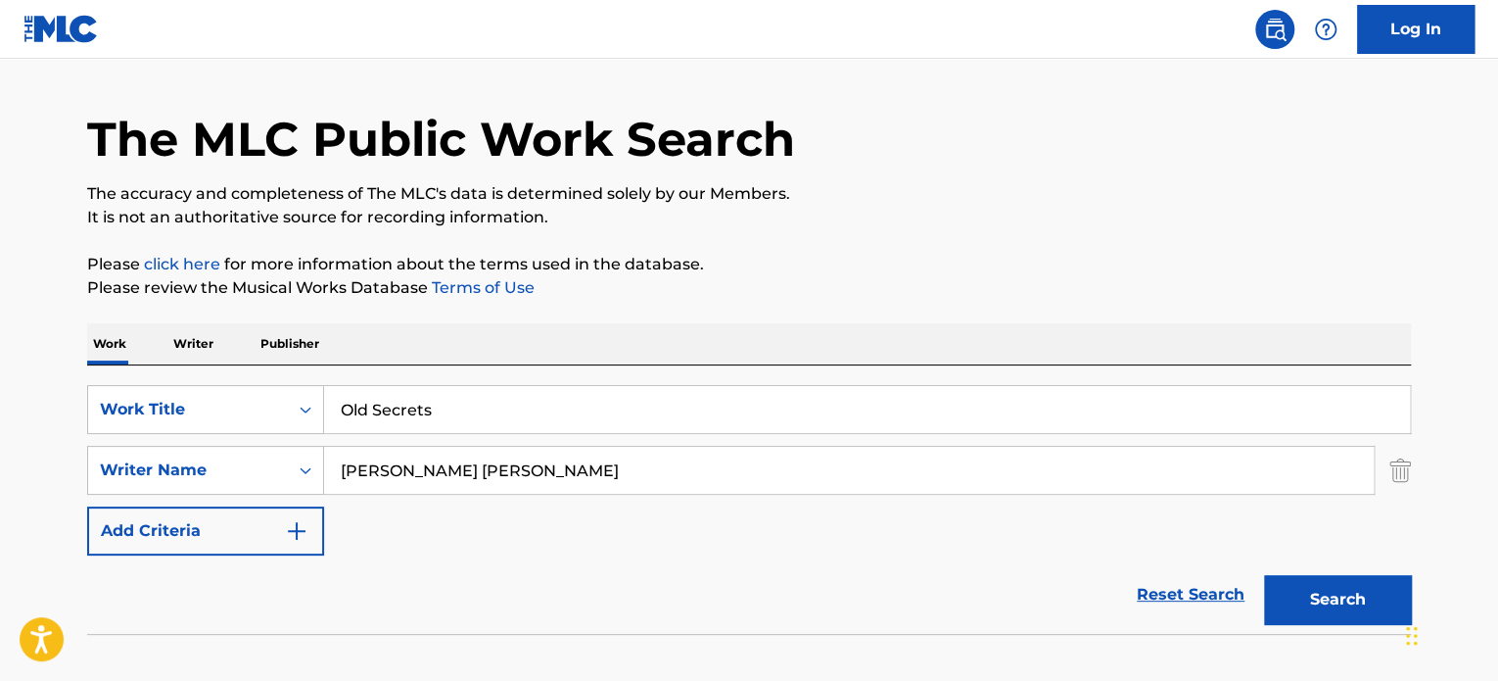
scroll to position [98, 0]
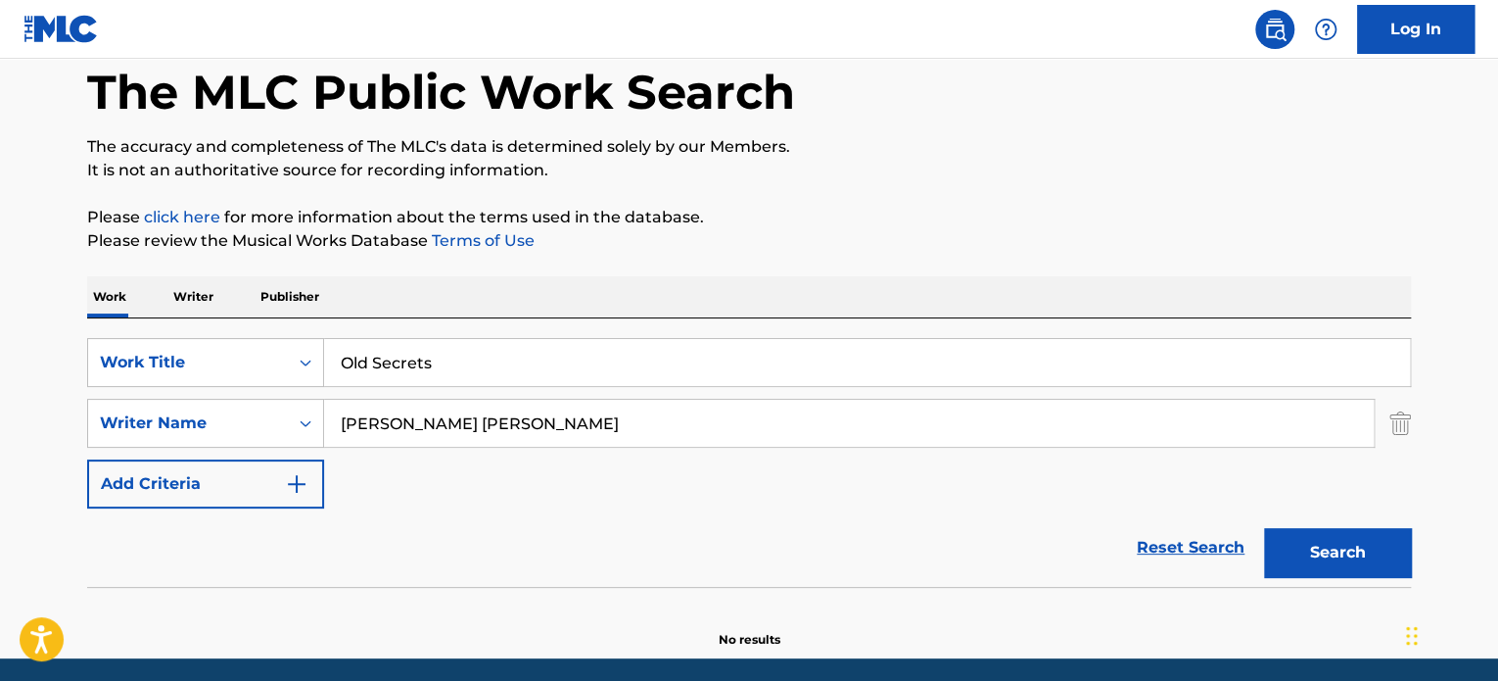
click at [1351, 524] on div "Search" at bounding box center [1332, 547] width 157 height 78
click at [1345, 549] on button "Search" at bounding box center [1337, 552] width 147 height 49
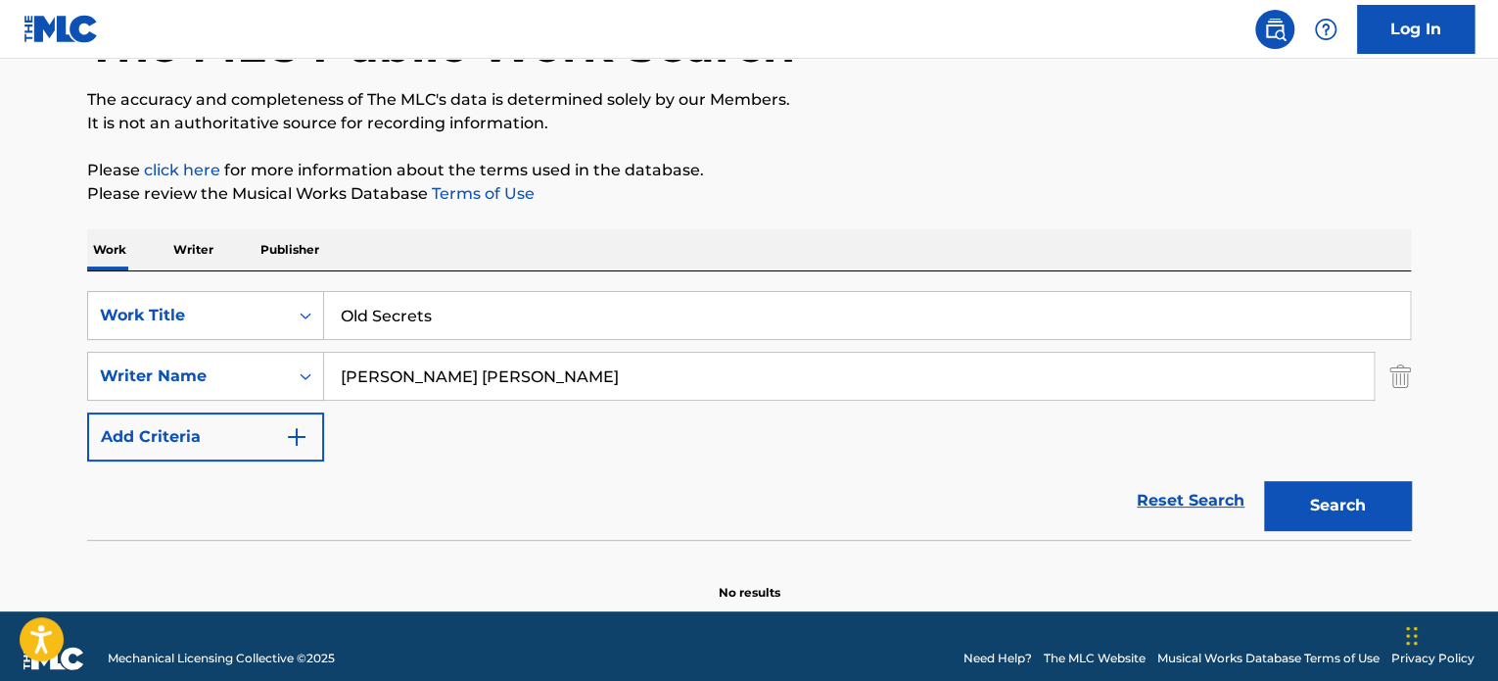
scroll to position [168, 0]
